Goal: Transaction & Acquisition: Download file/media

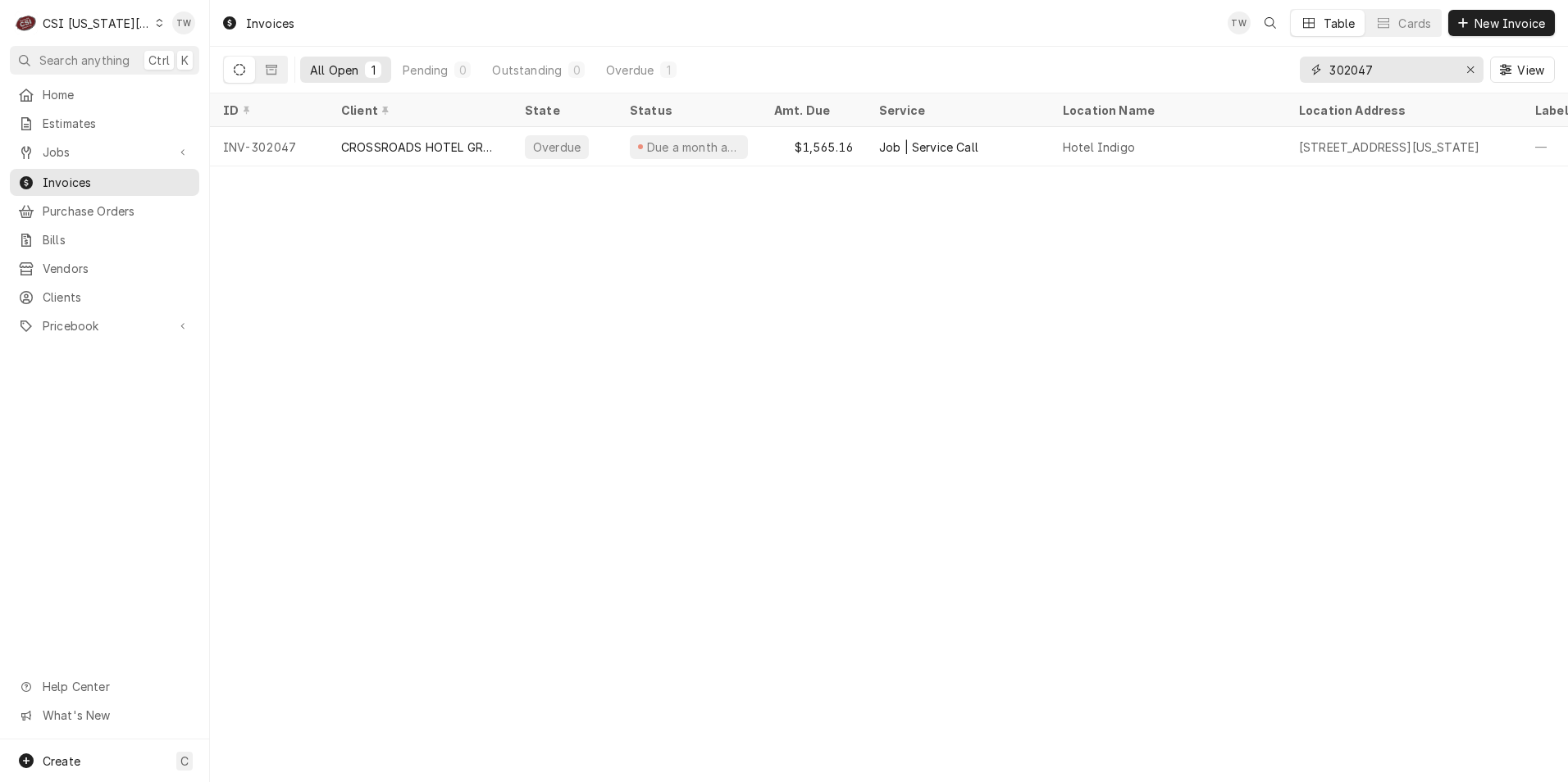
drag, startPoint x: 1402, startPoint y: 71, endPoint x: 1032, endPoint y: 66, distance: 370.0
click at [1032, 66] on div "All Open 1 Pending 0 Outstanding 0 Overdue 1 302047 View" at bounding box center [888, 70] width 1332 height 46
type input "302225"
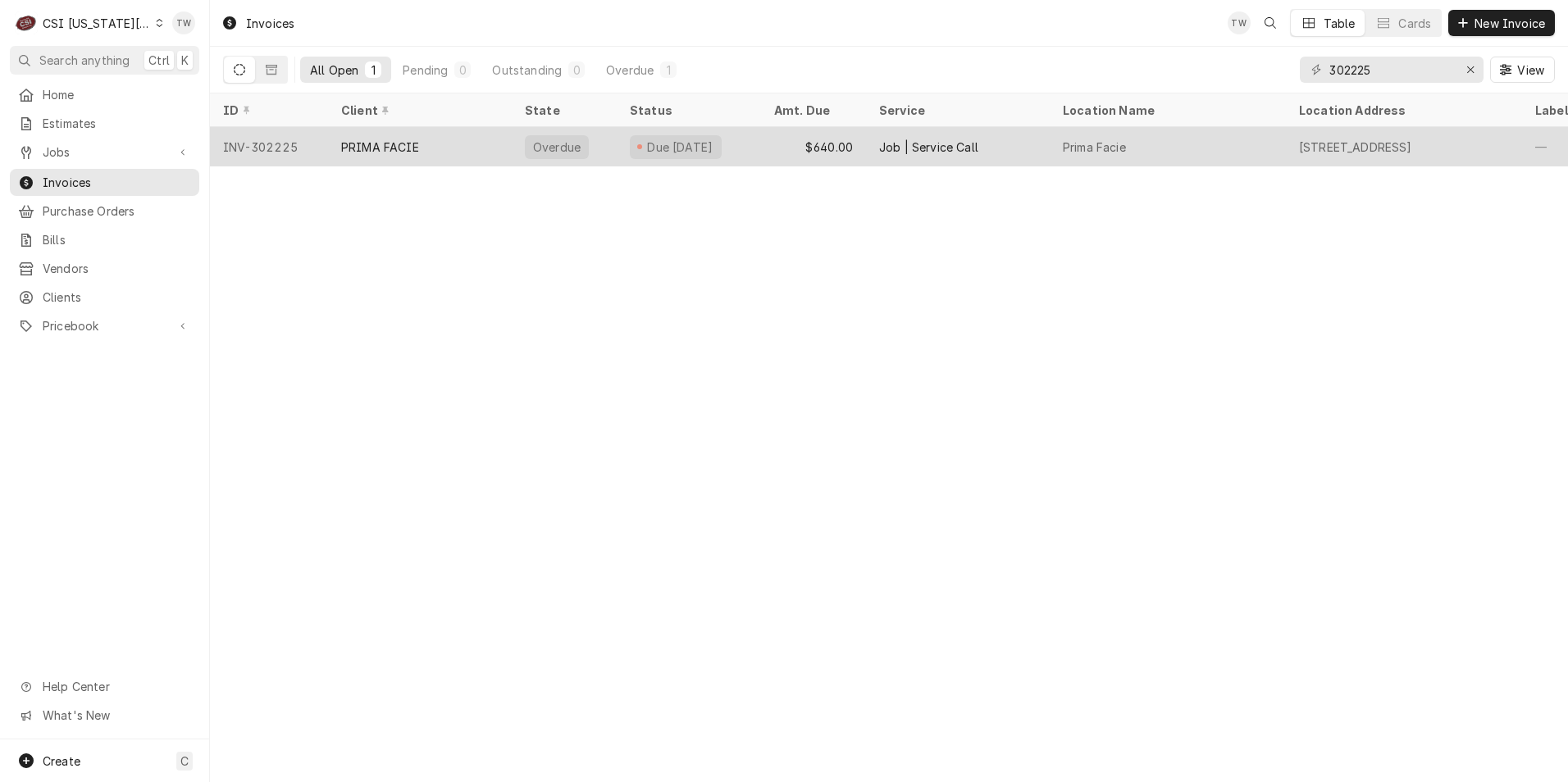
click at [997, 151] on div "Job | Service Call" at bounding box center [958, 146] width 184 height 39
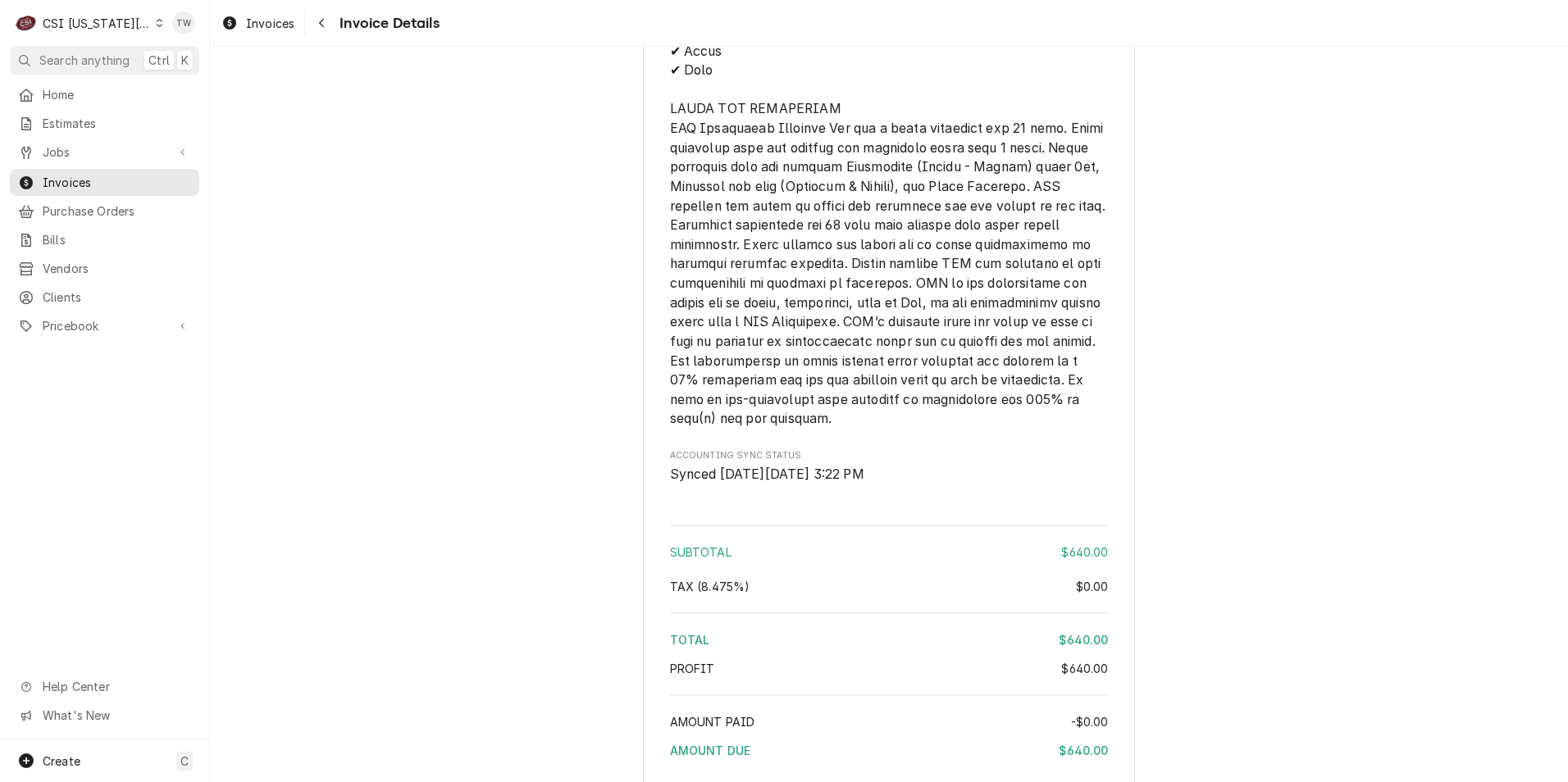
scroll to position [2726, 0]
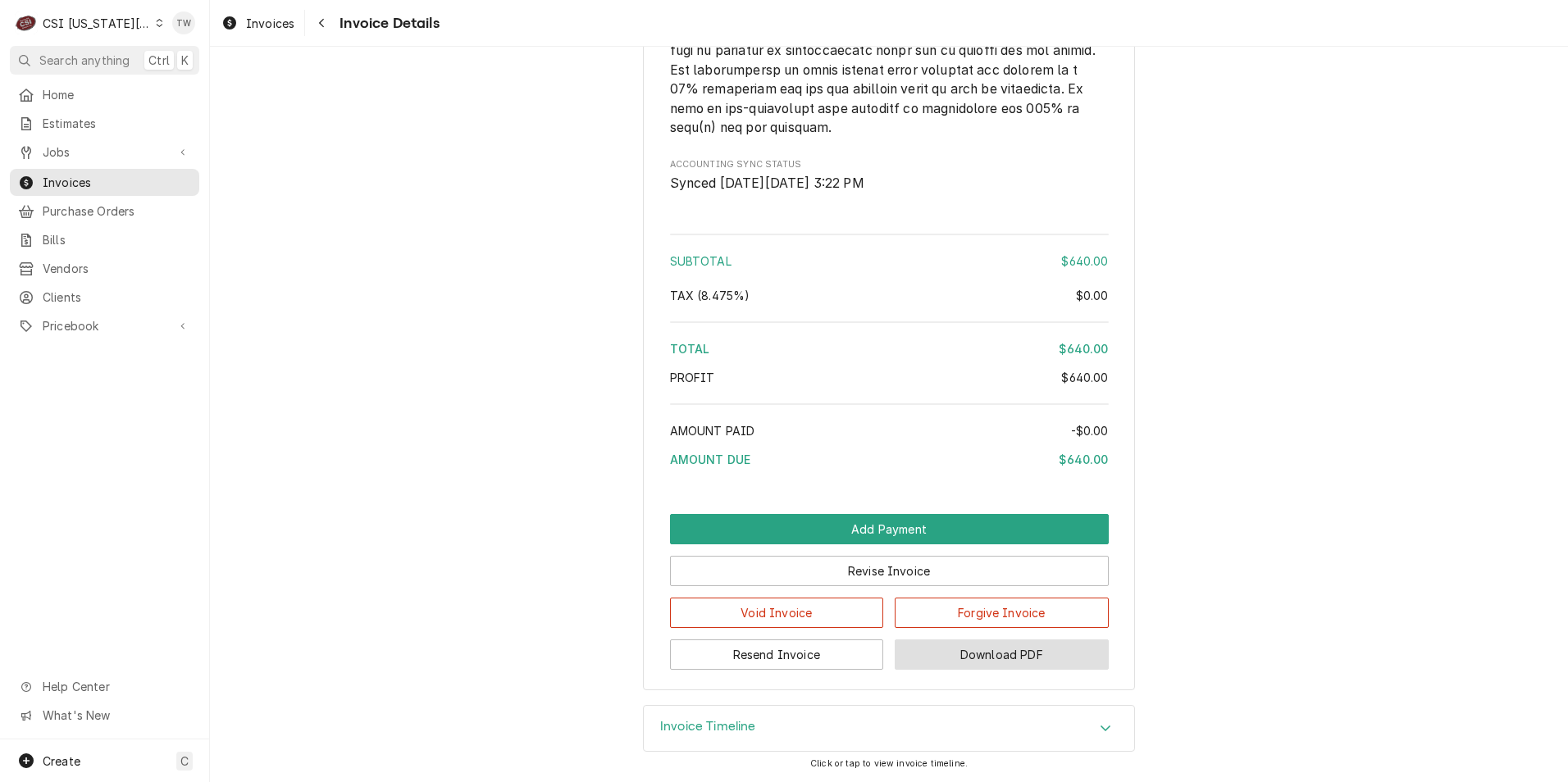
click at [985, 651] on button "Download PDF" at bounding box center [1002, 655] width 214 height 31
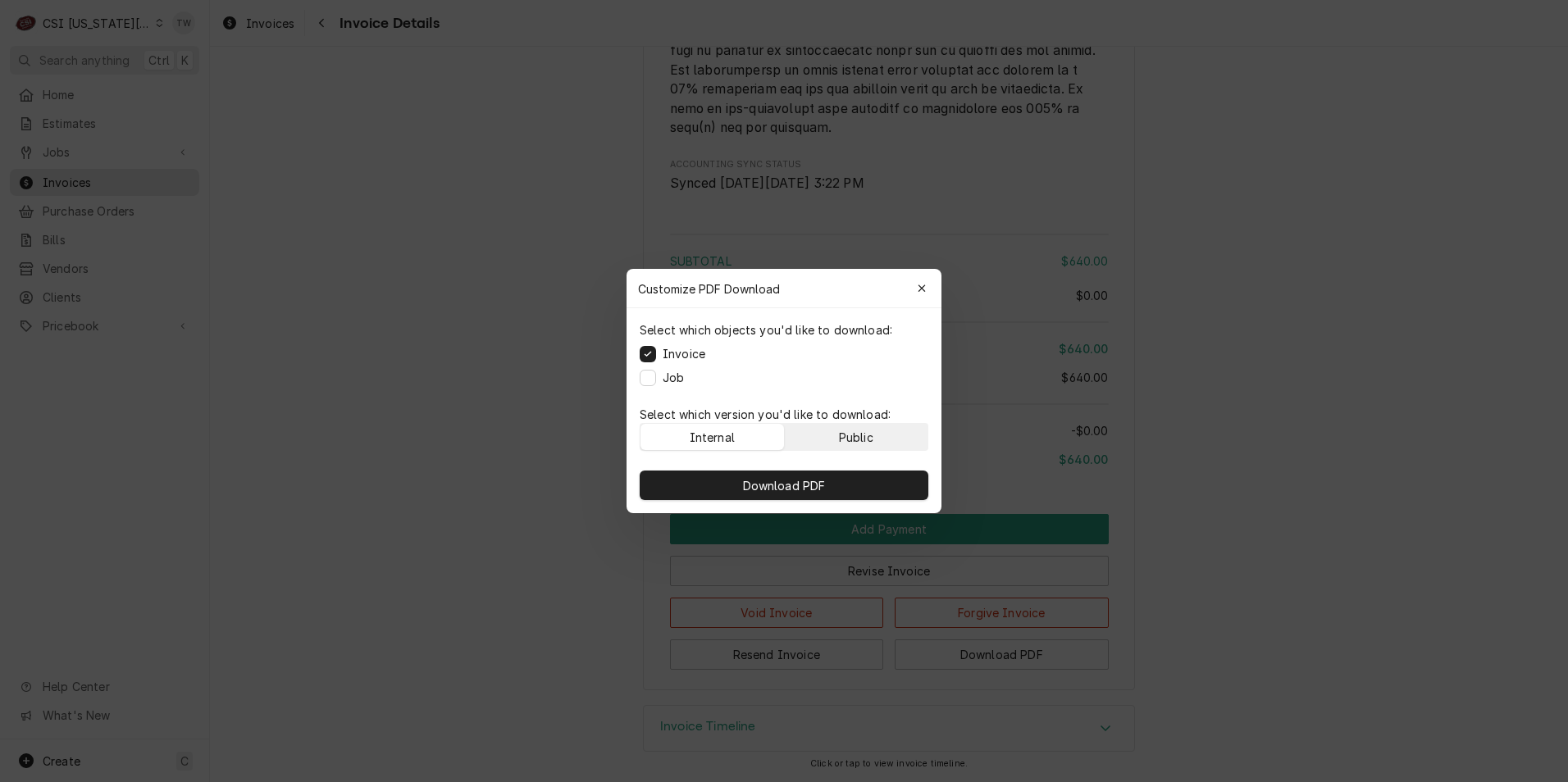
click at [882, 436] on button "Public" at bounding box center [857, 436] width 143 height 26
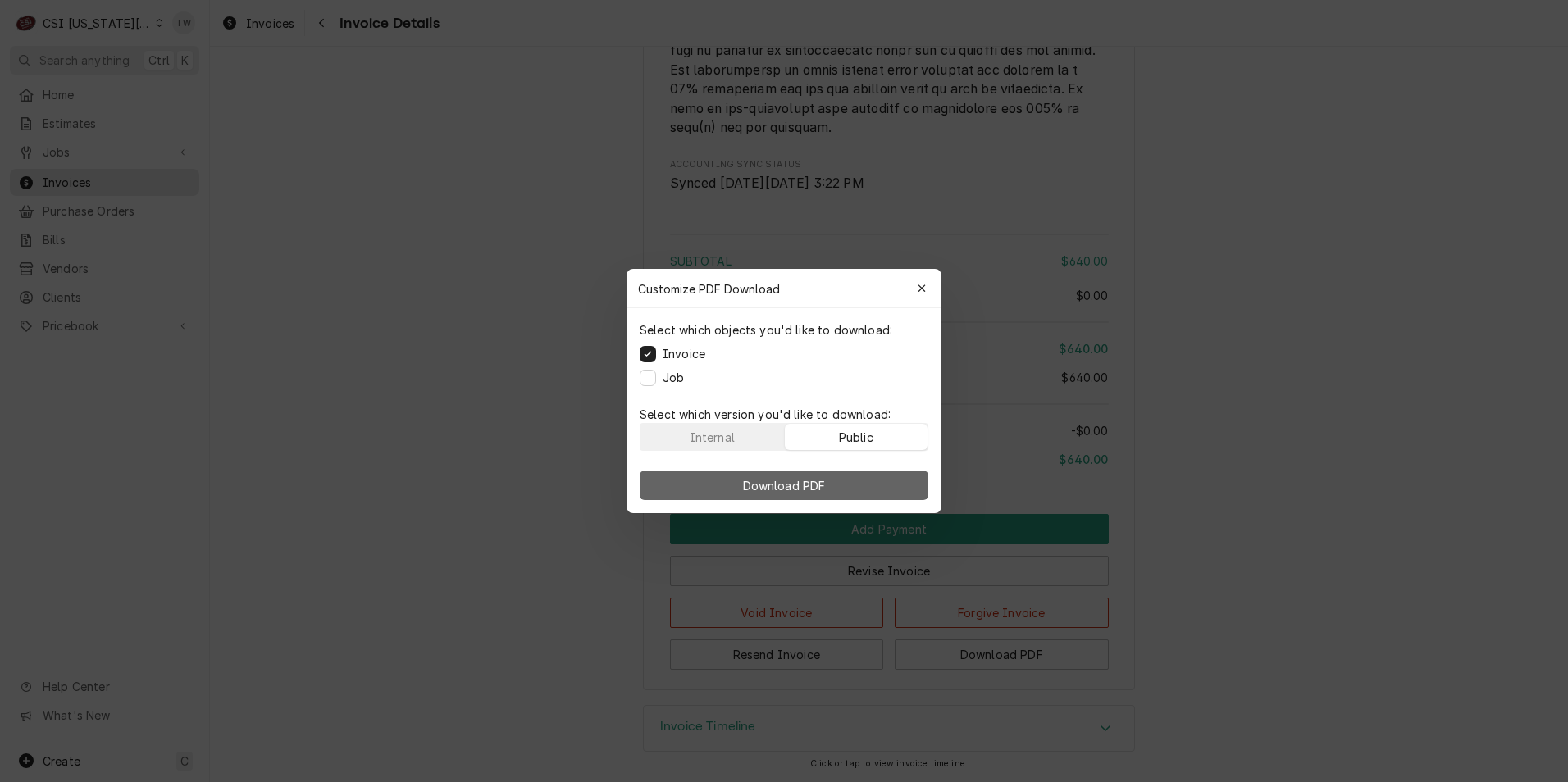
click at [833, 488] on button "Download PDF" at bounding box center [784, 485] width 289 height 30
